Goal: Information Seeking & Learning: Learn about a topic

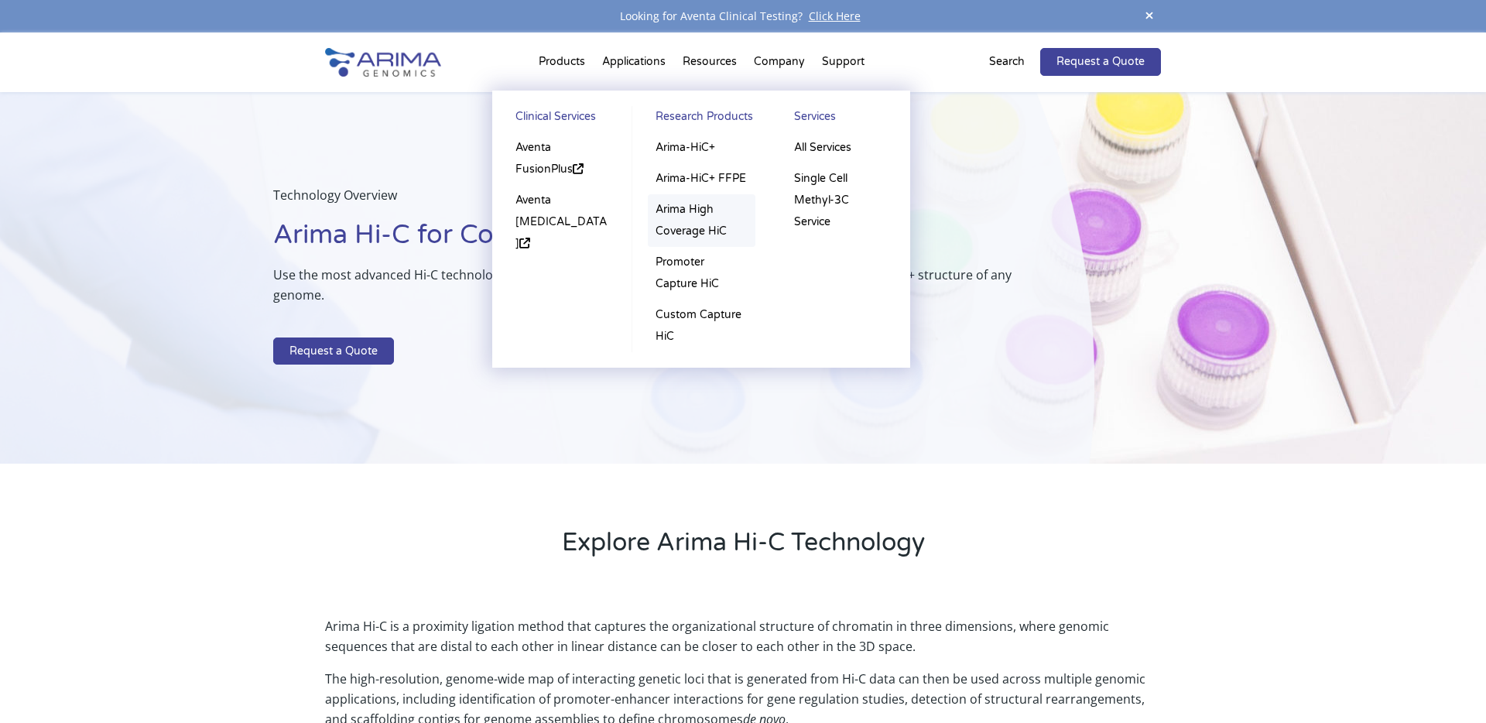
click at [698, 209] on link "Arima High Coverage HiC" at bounding box center [702, 220] width 108 height 53
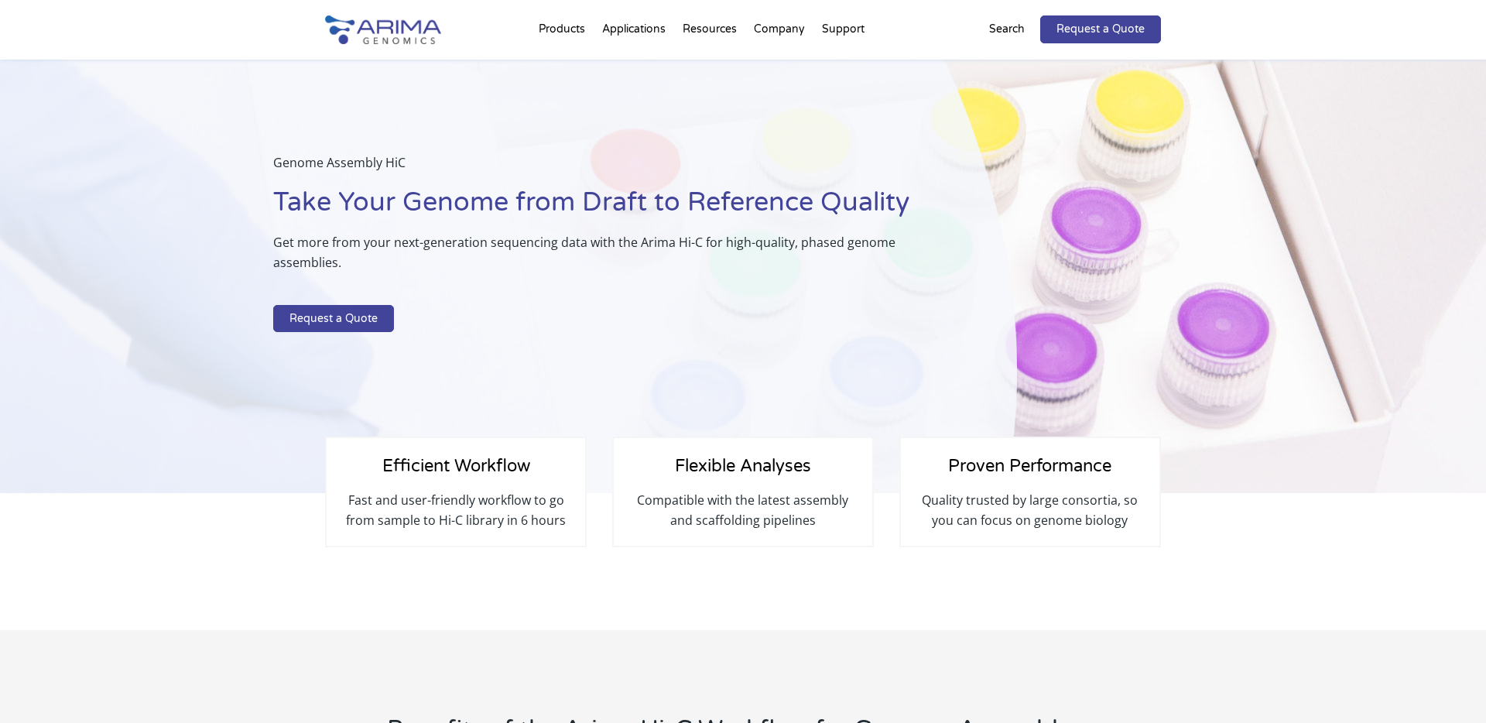
click at [499, 475] on span "Efficient Workflow" at bounding box center [456, 466] width 148 height 20
